Goal: Check status: Check status

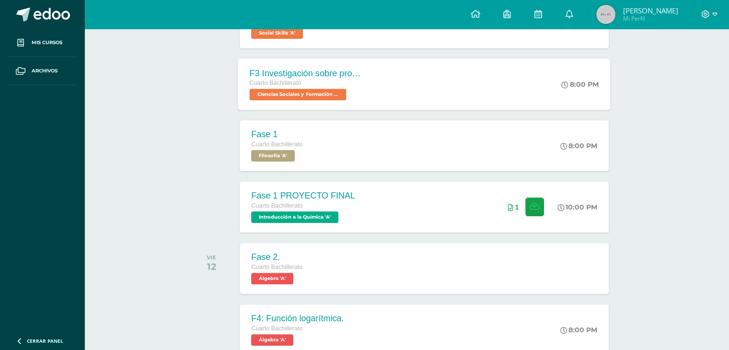
scroll to position [96, 0]
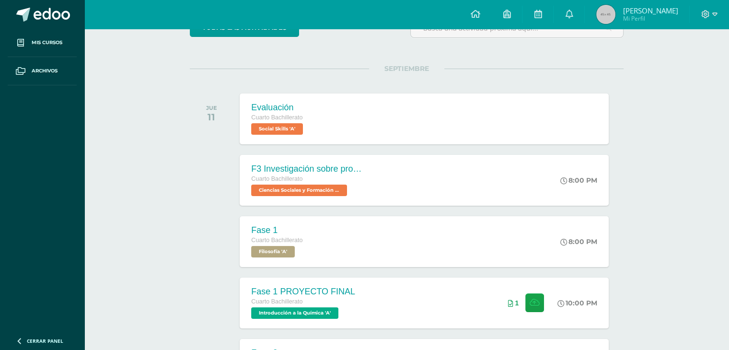
click at [220, 219] on div at bounding box center [214, 241] width 48 height 51
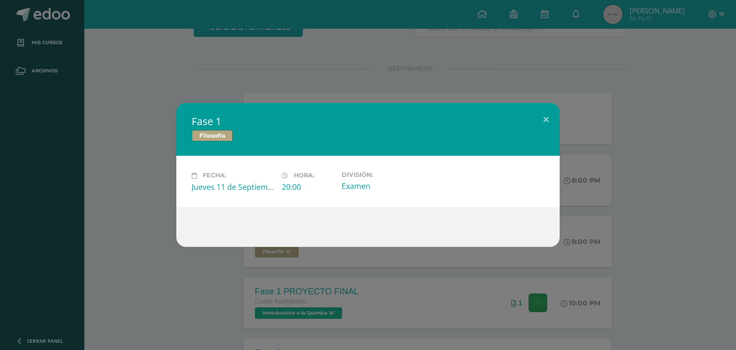
click at [143, 173] on div "Fase 1 Filosofía Fecha: Jueves 11 de Septiembre Hora: 20:00 División: Examen" at bounding box center [368, 174] width 728 height 143
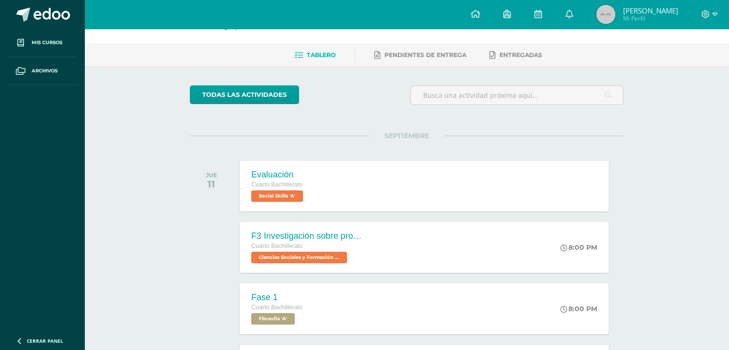
scroll to position [0, 0]
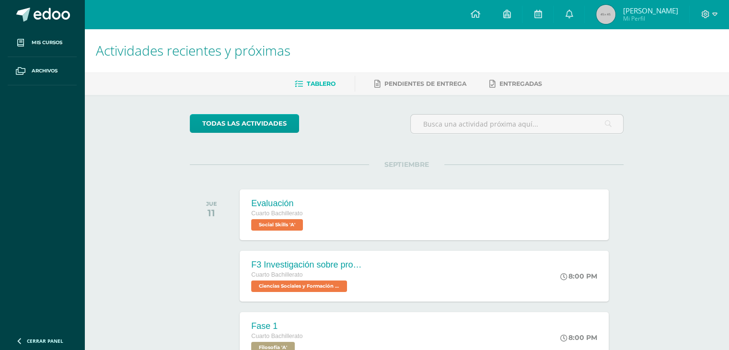
drag, startPoint x: 628, startPoint y: 47, endPoint x: 569, endPoint y: 61, distance: 60.5
drag, startPoint x: 569, startPoint y: 61, endPoint x: 656, endPoint y: 14, distance: 98.6
click at [656, 14] on span "[PERSON_NAME] [PERSON_NAME]" at bounding box center [650, 11] width 55 height 10
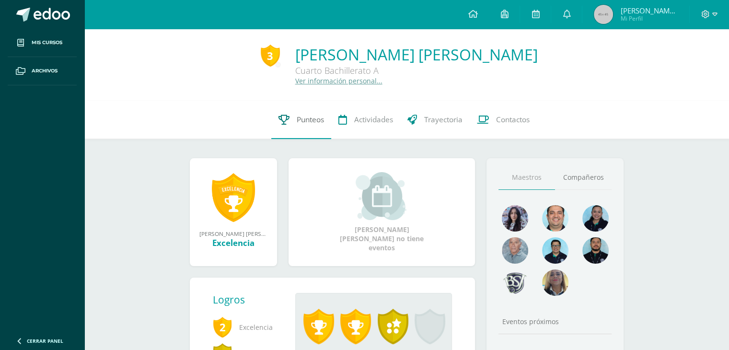
click at [298, 119] on span "Punteos" at bounding box center [310, 120] width 27 height 10
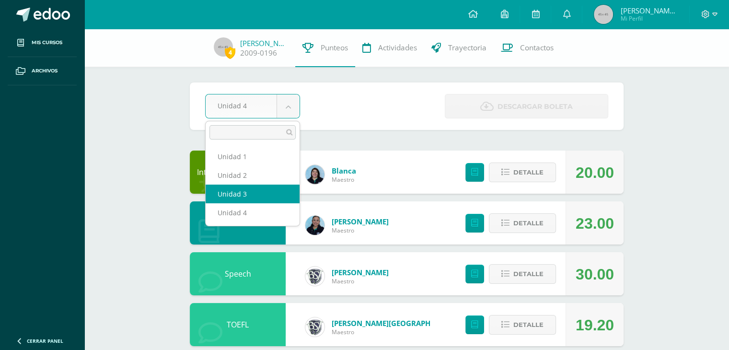
select select "Unidad 3"
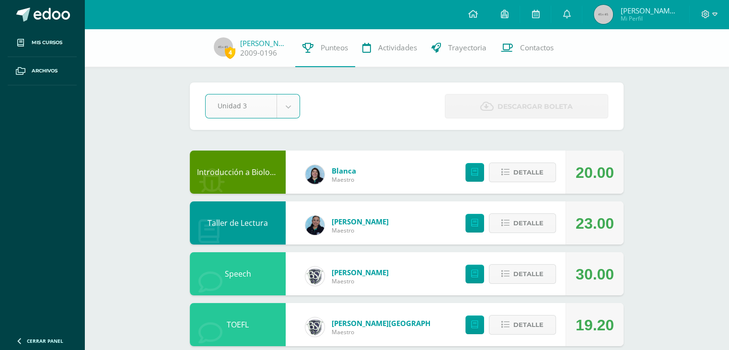
scroll to position [36, 0]
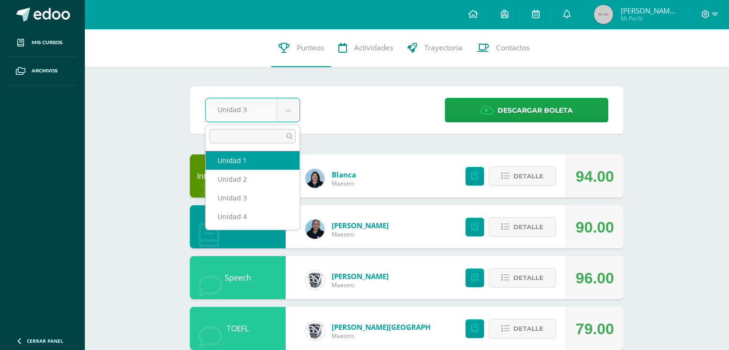
select select "Unidad 1"
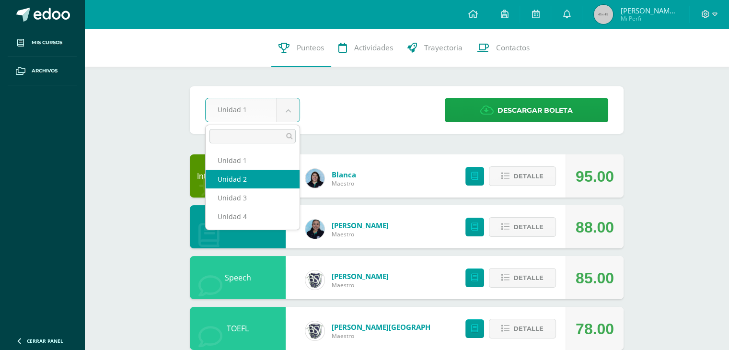
select select "Unidad 2"
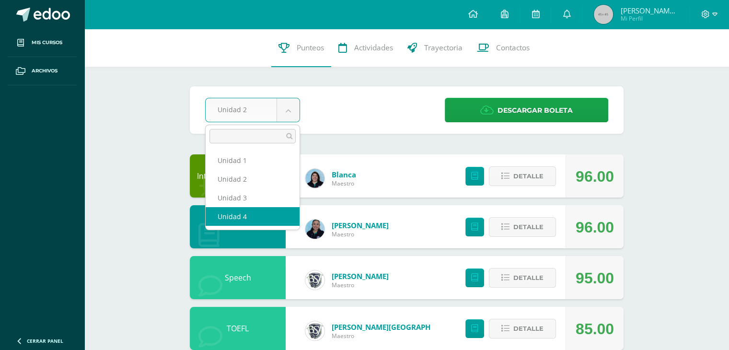
select select "Unidad 4"
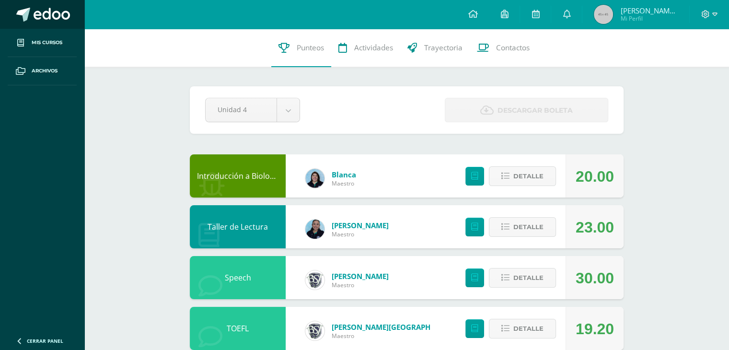
click at [35, 14] on span at bounding box center [52, 15] width 36 height 14
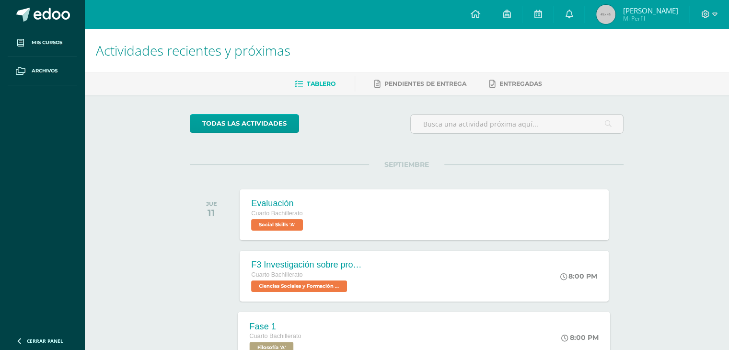
click at [536, 324] on div "Fase 1 Cuarto Bachillerato Filosofía 'A' 8:00 PM Fase 1 Filosofía Cargando cont…" at bounding box center [424, 337] width 372 height 51
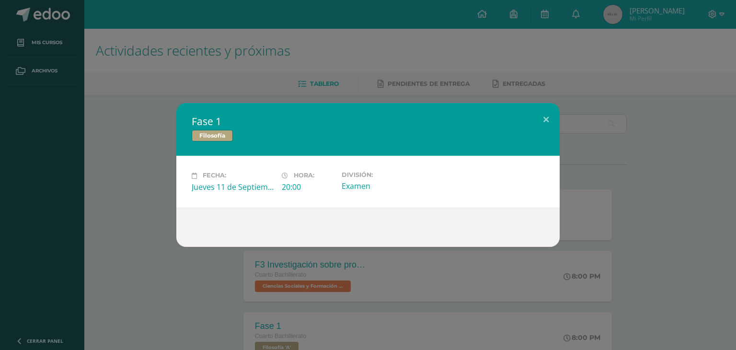
click at [621, 284] on div "Fase 1 Filosofía Fecha: [DATE] Hora: 20:00 División: Examen" at bounding box center [368, 175] width 736 height 350
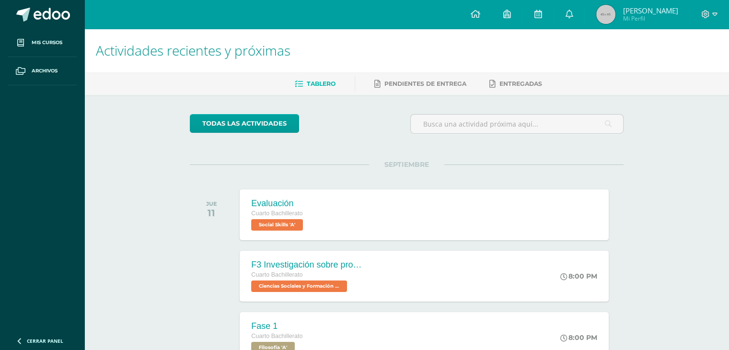
drag, startPoint x: 693, startPoint y: 8, endPoint x: 447, endPoint y: 49, distance: 249.2
click at [447, 49] on h1 "Actividades recientes y próximas" at bounding box center [407, 51] width 622 height 44
